Goal: Task Accomplishment & Management: Manage account settings

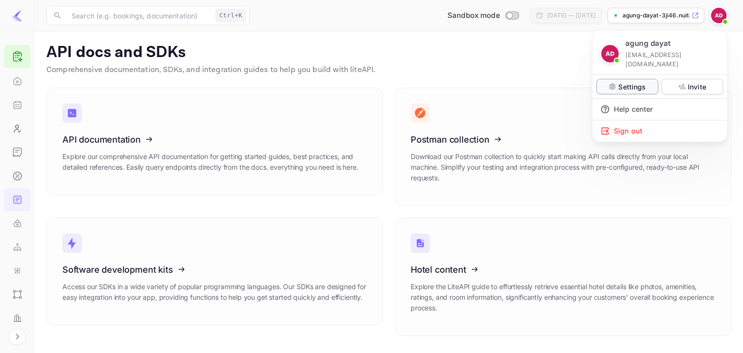
scroll to position [109, 0]
click at [635, 82] on p "Settings" at bounding box center [632, 87] width 28 height 10
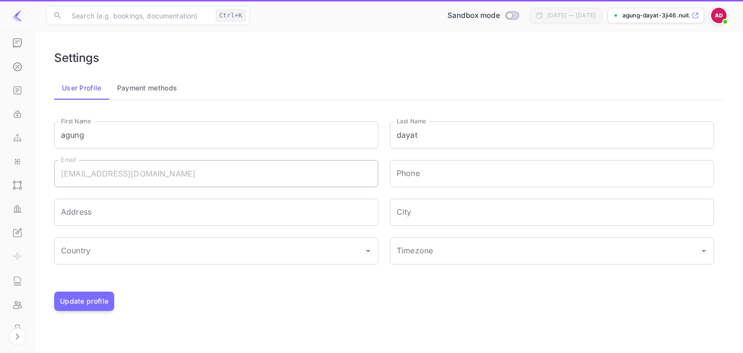
type input "(GMT+01:00) [GEOGRAPHIC_DATA]"
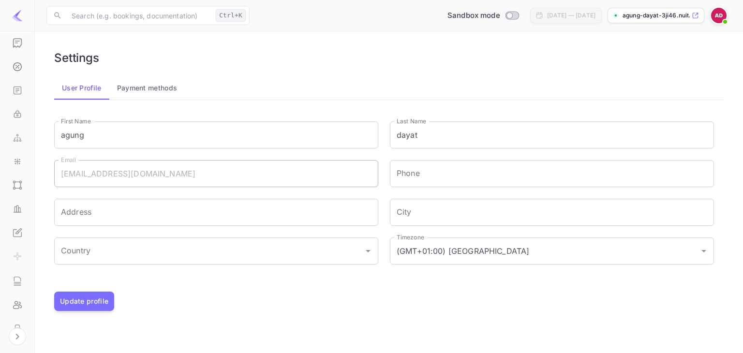
drag, startPoint x: 62, startPoint y: 140, endPoint x: 43, endPoint y: 141, distance: 19.4
click at [60, 140] on input "agung" at bounding box center [216, 134] width 324 height 27
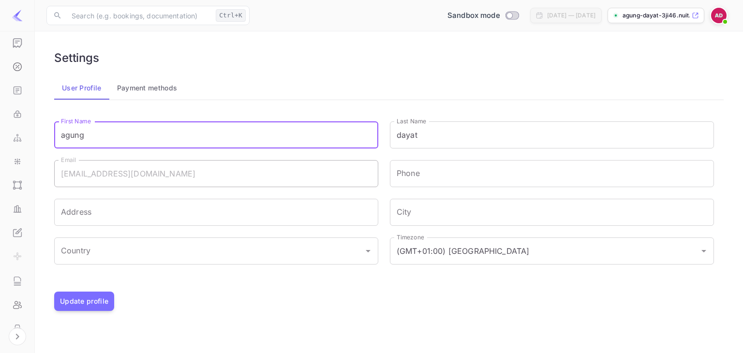
click at [21, 141] on div "Webhooks" at bounding box center [17, 137] width 27 height 23
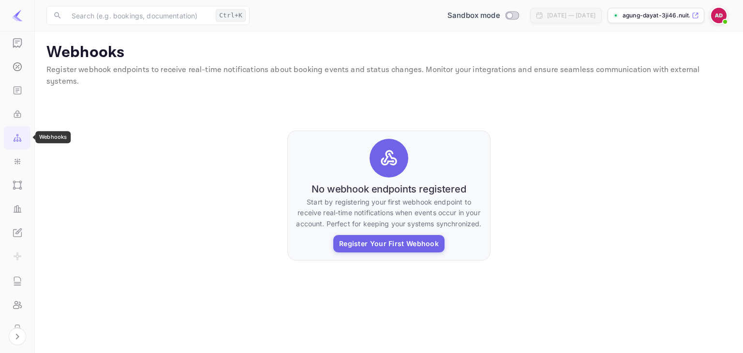
click at [13, 114] on icon "API Keys" at bounding box center [18, 114] width 10 height 10
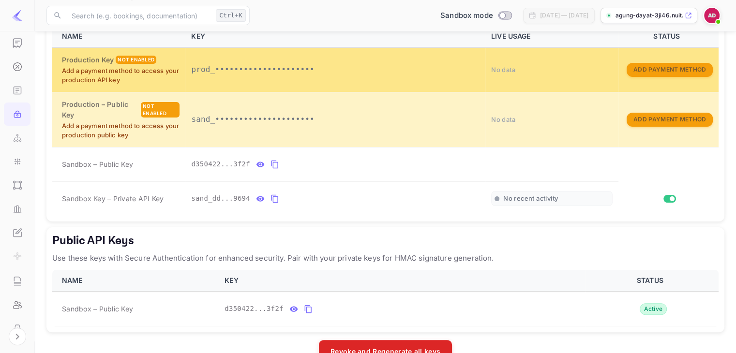
scroll to position [237, 0]
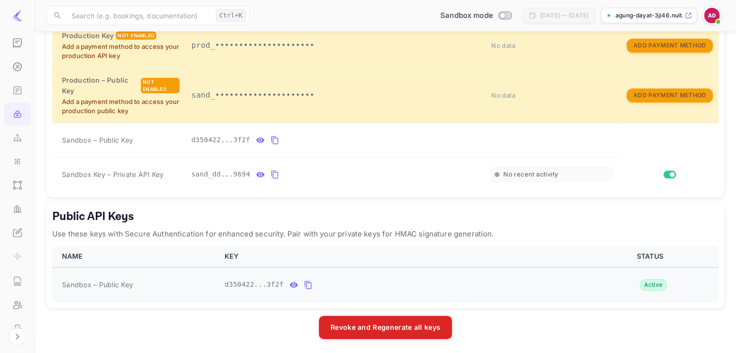
click at [289, 280] on icon "public api keys table" at bounding box center [293, 285] width 9 height 12
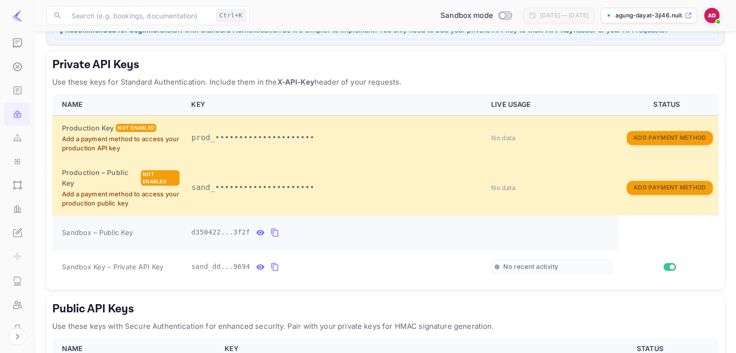
scroll to position [145, 0]
click at [17, 224] on div "Whitelabel" at bounding box center [17, 232] width 27 height 23
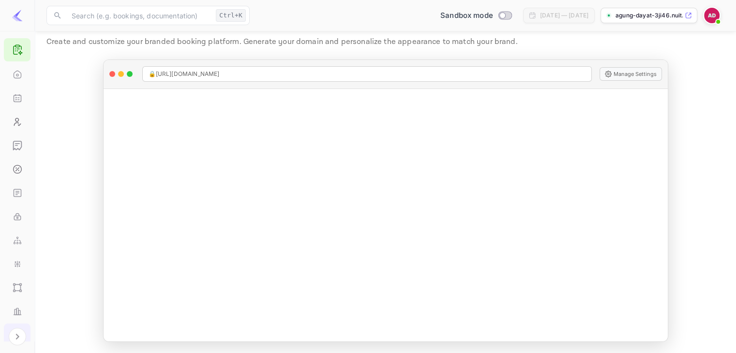
scroll to position [4, 0]
click at [15, 103] on icon "Bookings" at bounding box center [18, 101] width 10 height 10
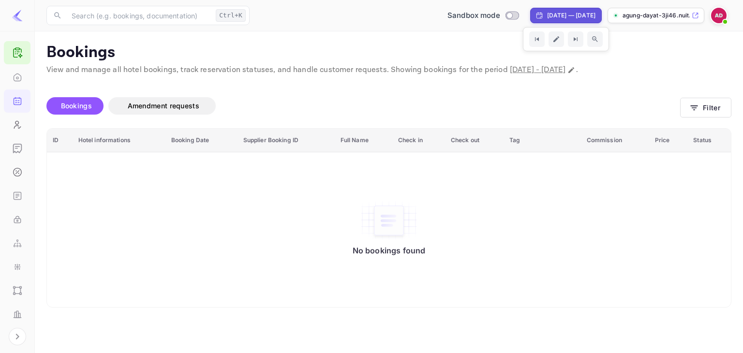
click at [718, 11] on img at bounding box center [718, 15] width 15 height 15
